Goal: Transaction & Acquisition: Book appointment/travel/reservation

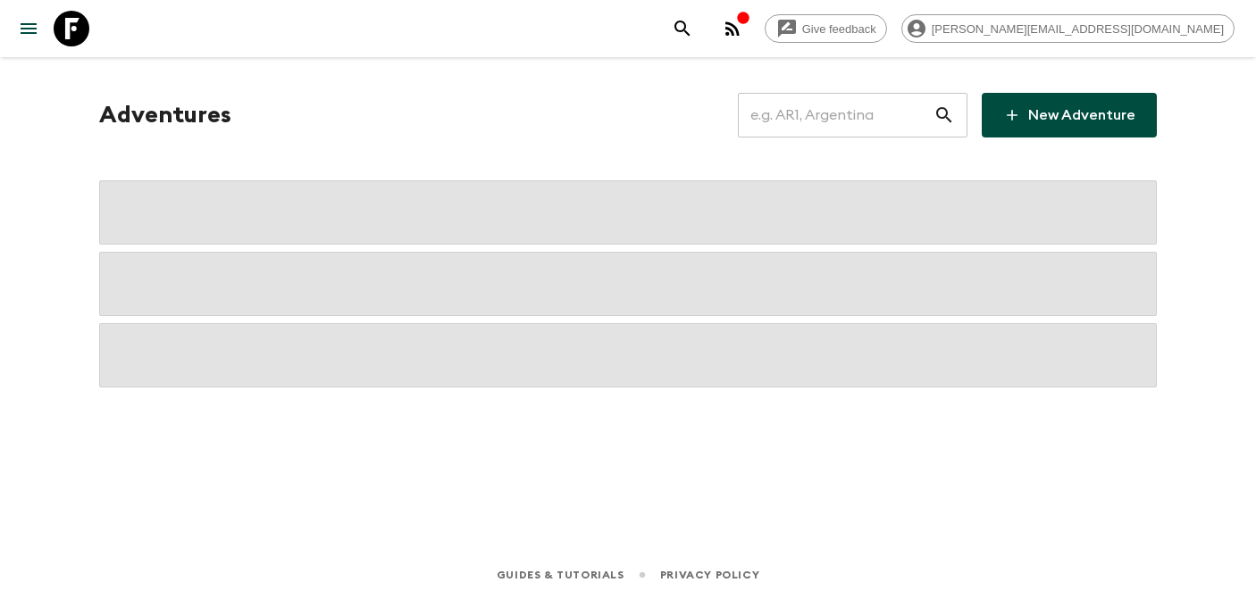
click at [849, 129] on input "text" at bounding box center [836, 115] width 196 height 50
type input "n"
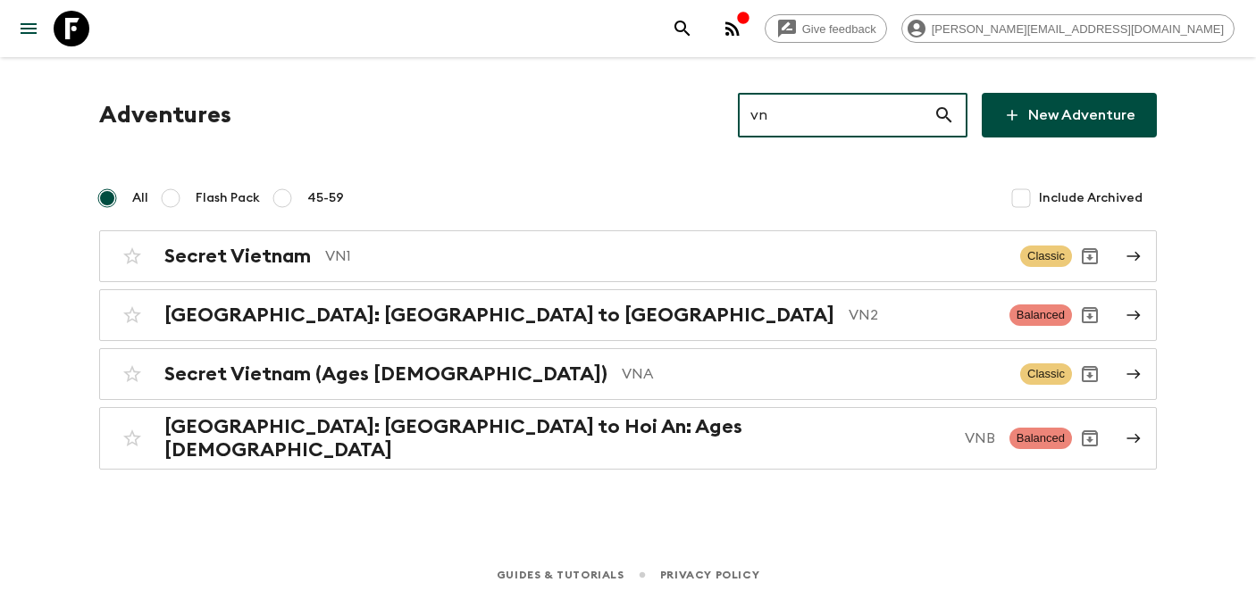
type input "vn2"
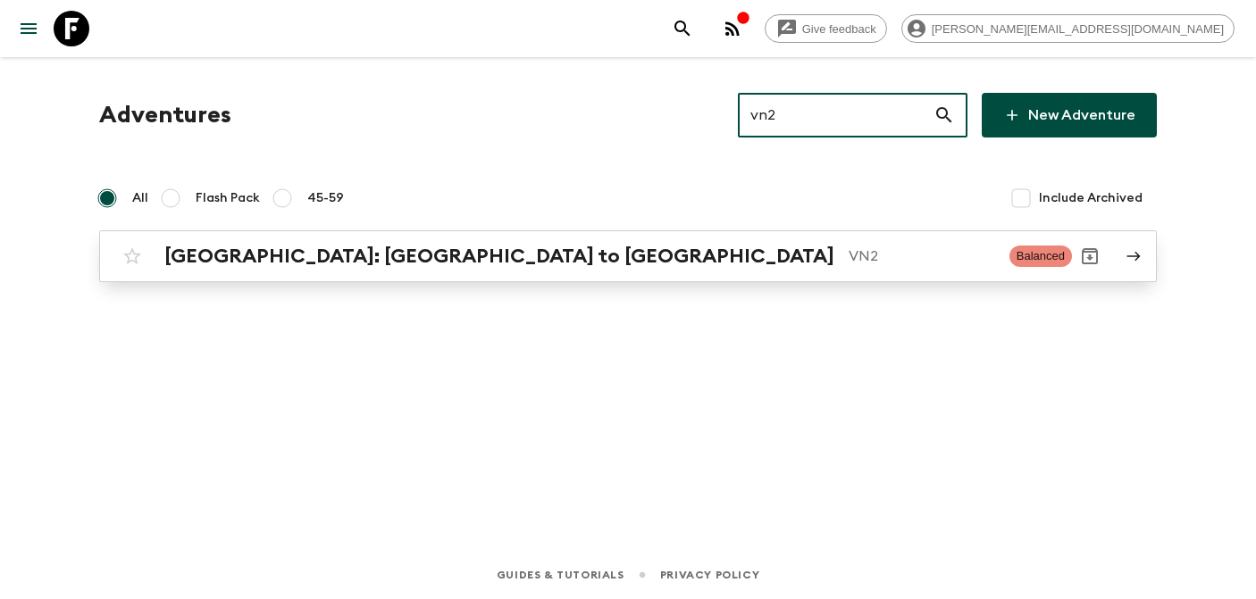
click at [354, 255] on h2 "[GEOGRAPHIC_DATA]: [GEOGRAPHIC_DATA] to [GEOGRAPHIC_DATA]" at bounding box center [499, 256] width 670 height 23
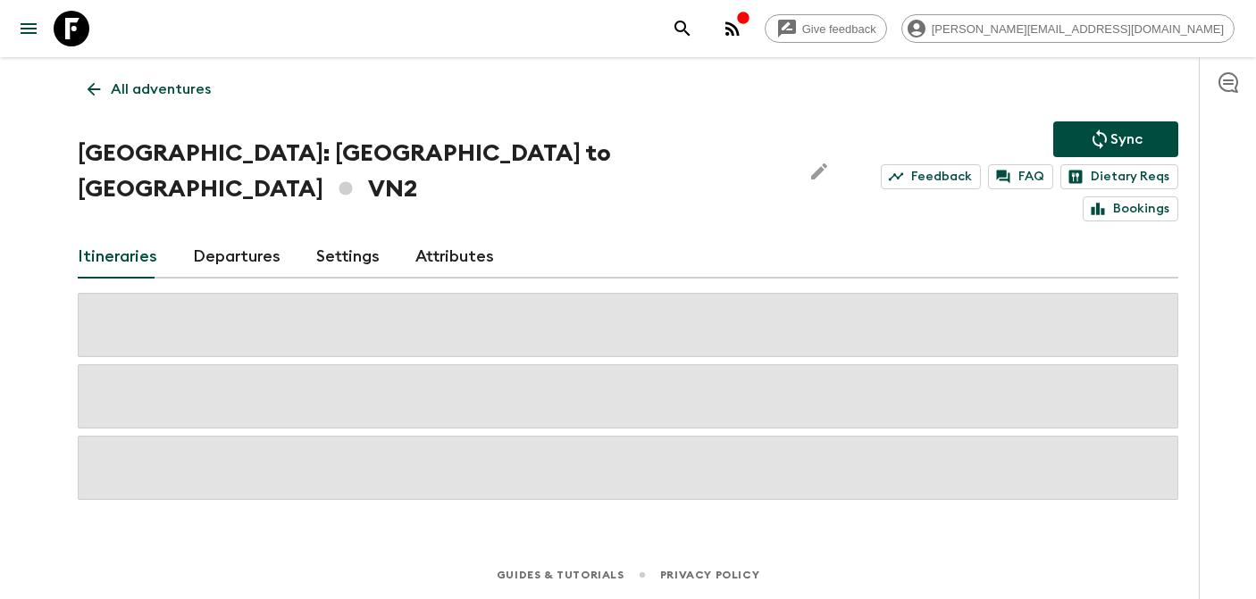
click at [223, 236] on link "Departures" at bounding box center [237, 257] width 88 height 43
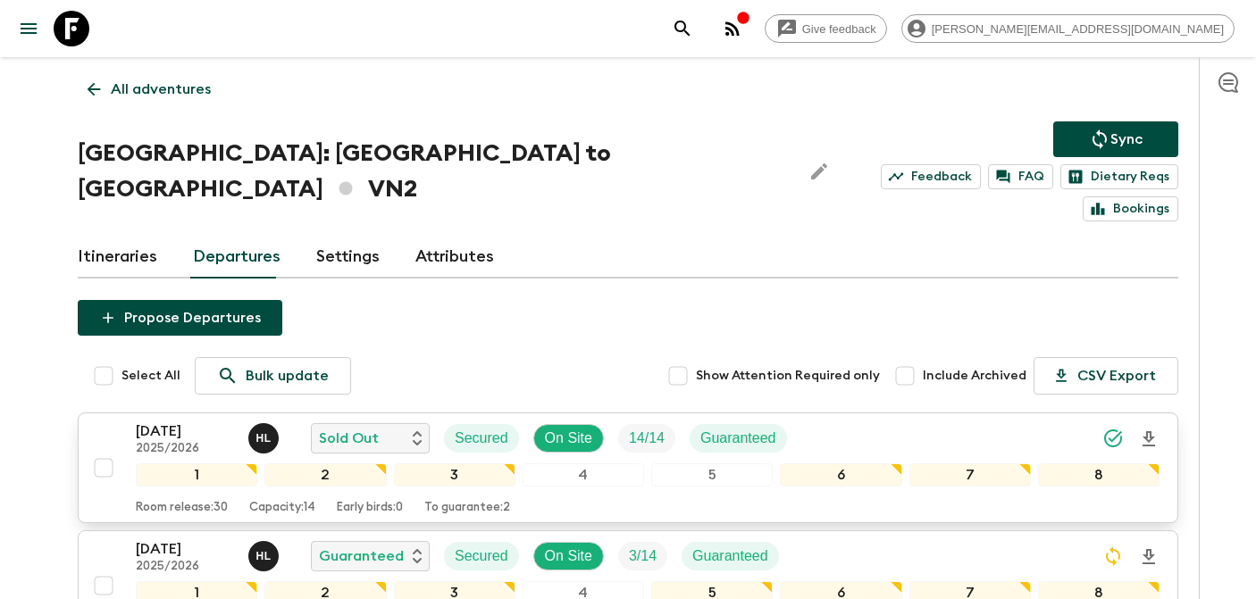
click at [193, 421] on p "[DATE]" at bounding box center [185, 431] width 98 height 21
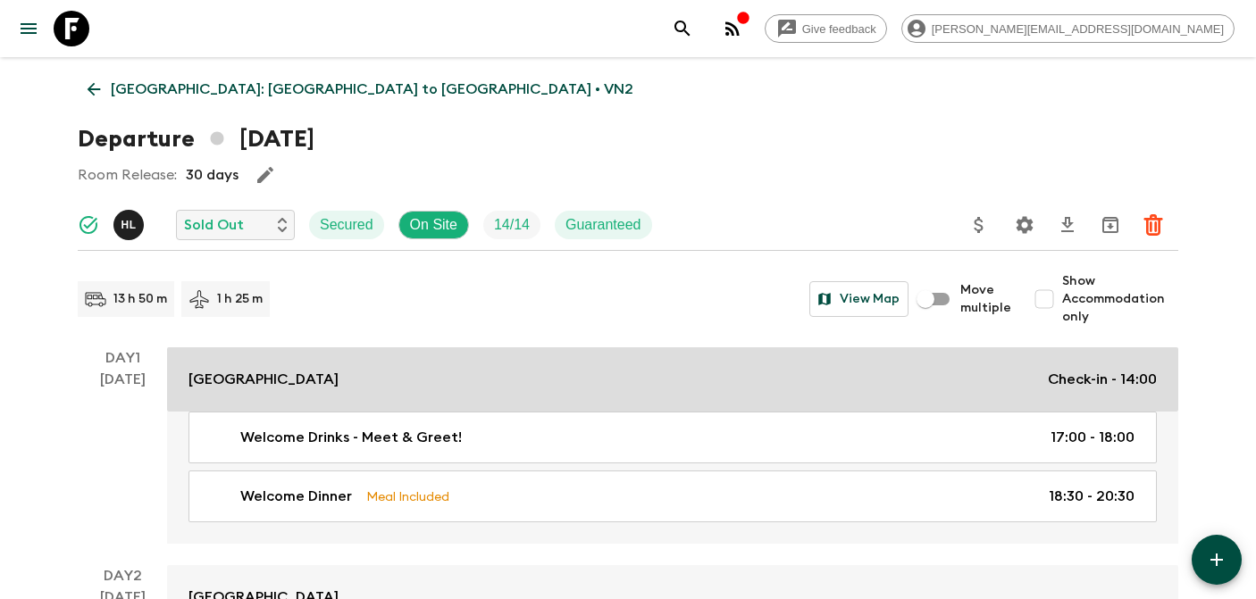
click at [646, 385] on div "[GEOGRAPHIC_DATA] Check-in - 14:00" at bounding box center [672, 379] width 968 height 21
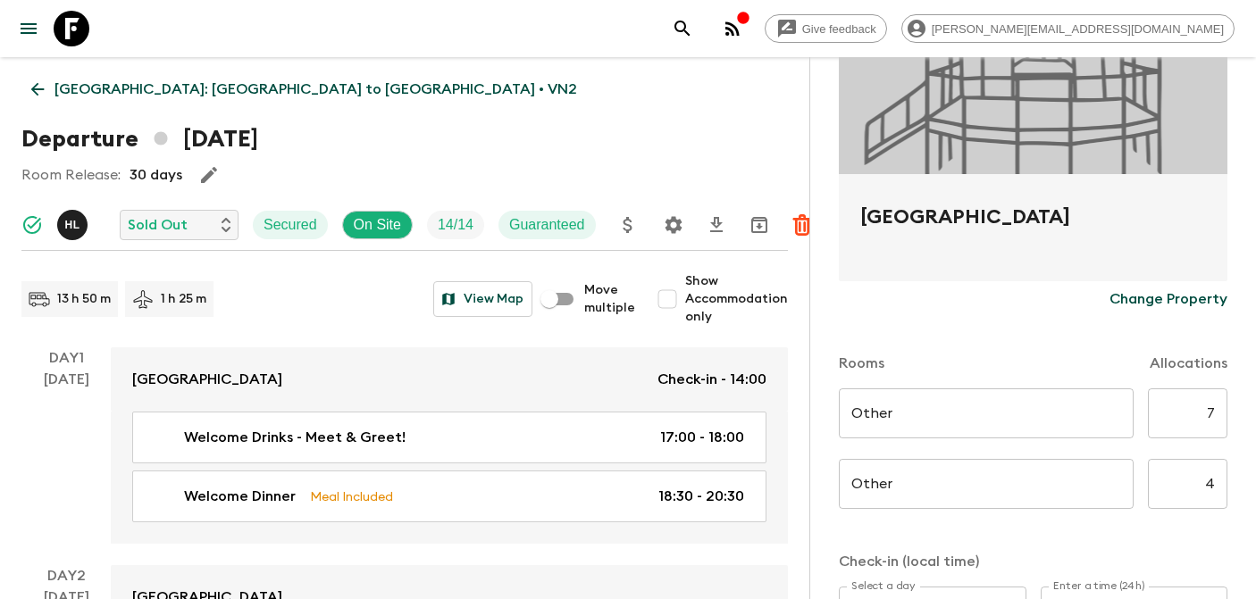
click at [71, 25] on icon at bounding box center [72, 29] width 36 height 36
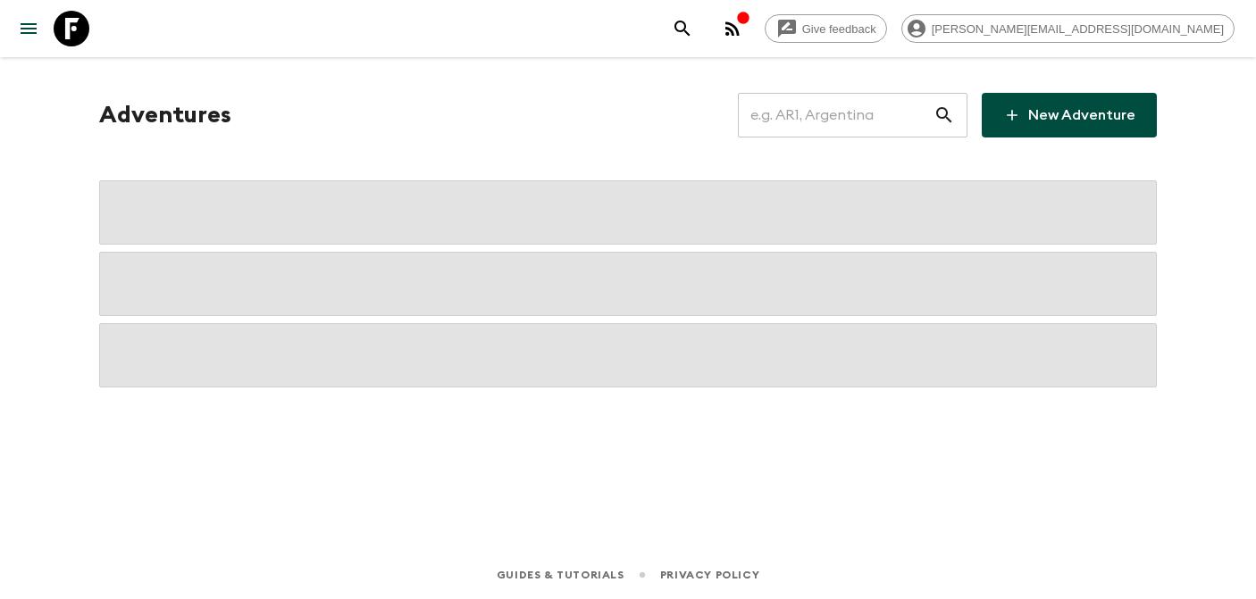
click at [914, 121] on input "text" at bounding box center [836, 115] width 196 height 50
type input "ab2"
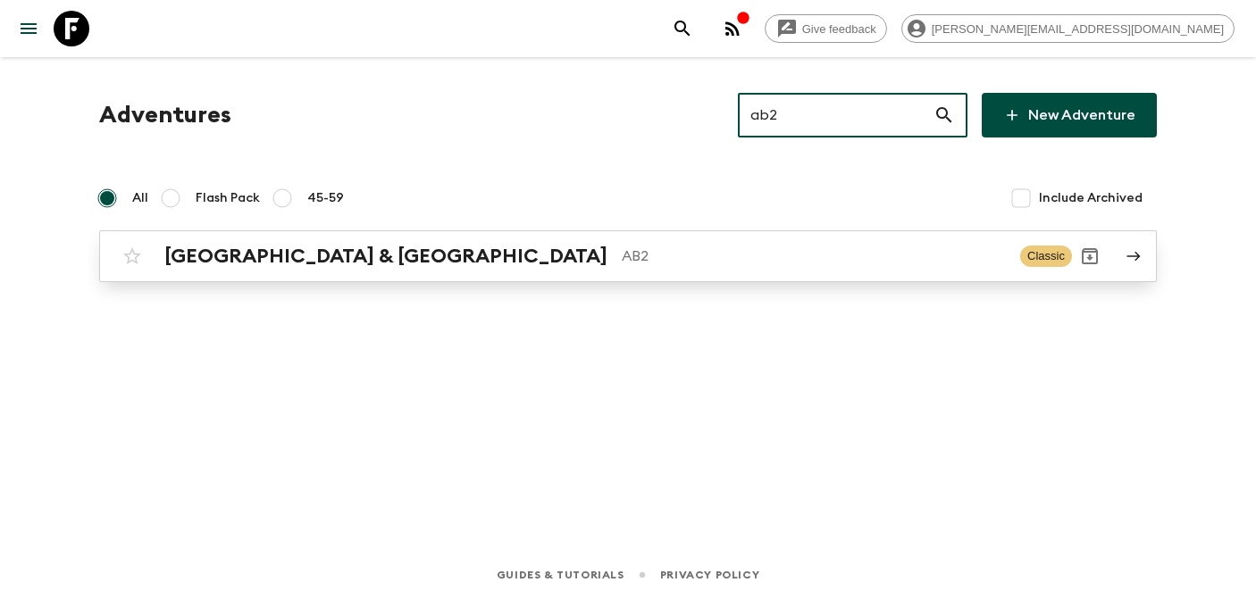
click at [283, 264] on h2 "[GEOGRAPHIC_DATA] & [GEOGRAPHIC_DATA]" at bounding box center [385, 256] width 443 height 23
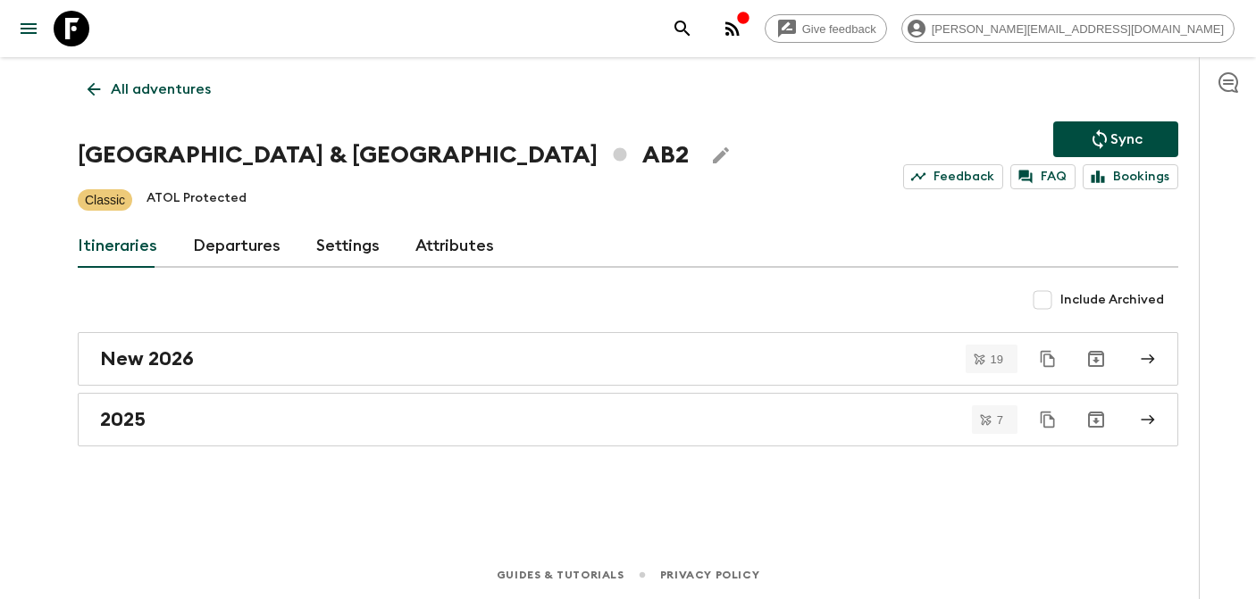
click at [258, 255] on link "Departures" at bounding box center [237, 246] width 88 height 43
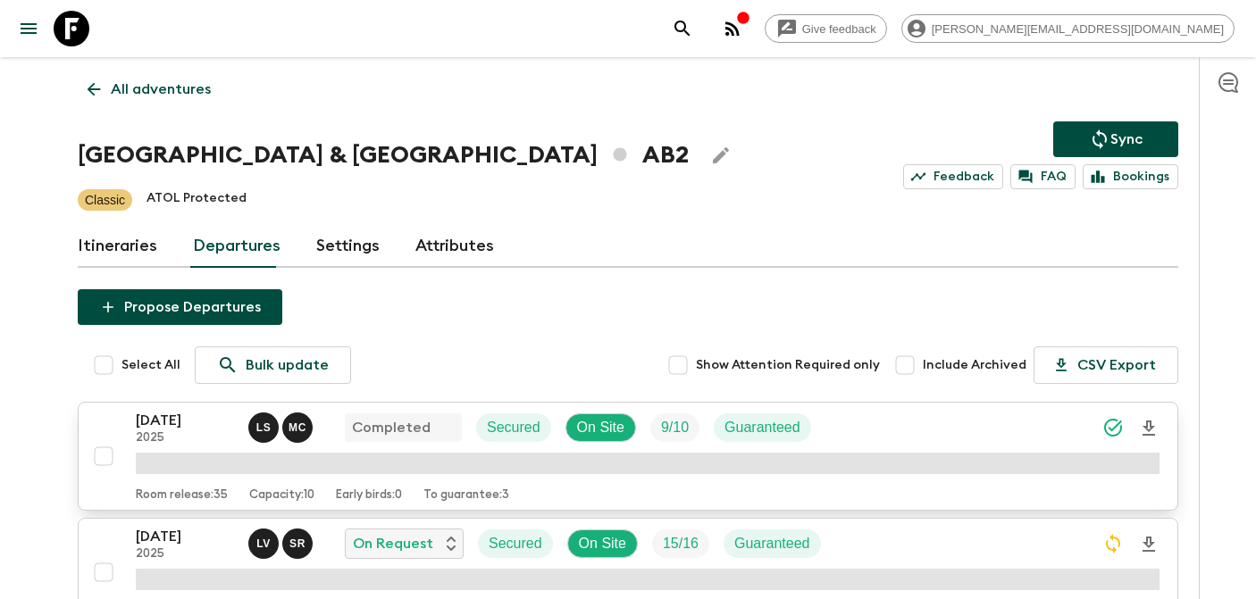
click at [148, 412] on p "[DATE]" at bounding box center [185, 420] width 98 height 21
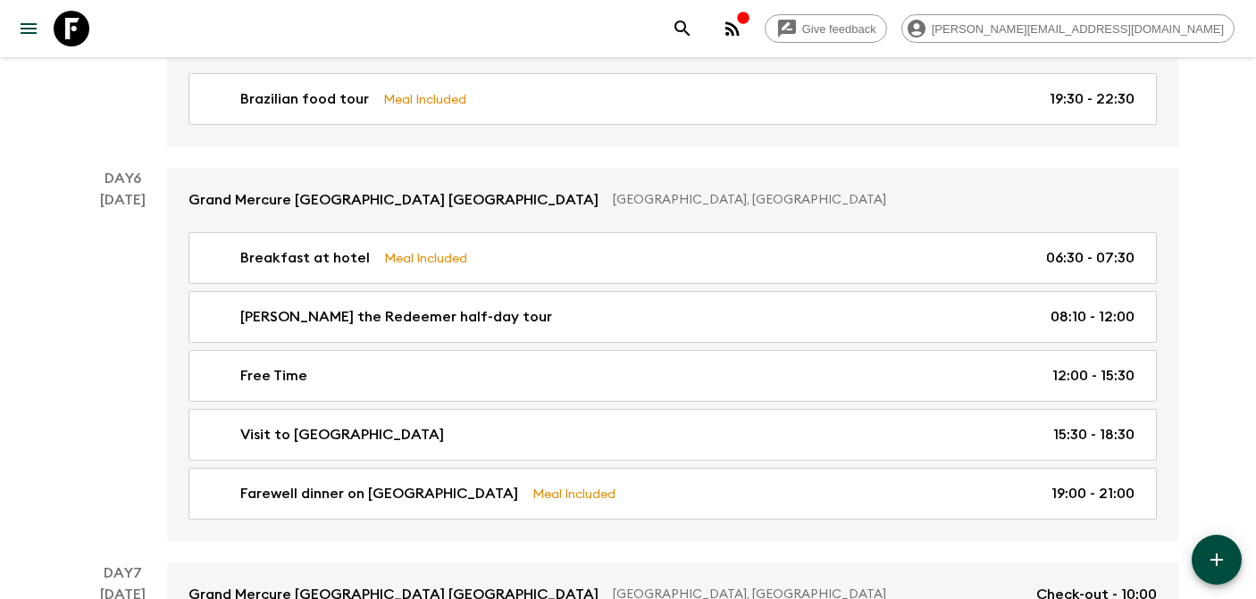
scroll to position [2447, 0]
